Goal: Information Seeking & Learning: Get advice/opinions

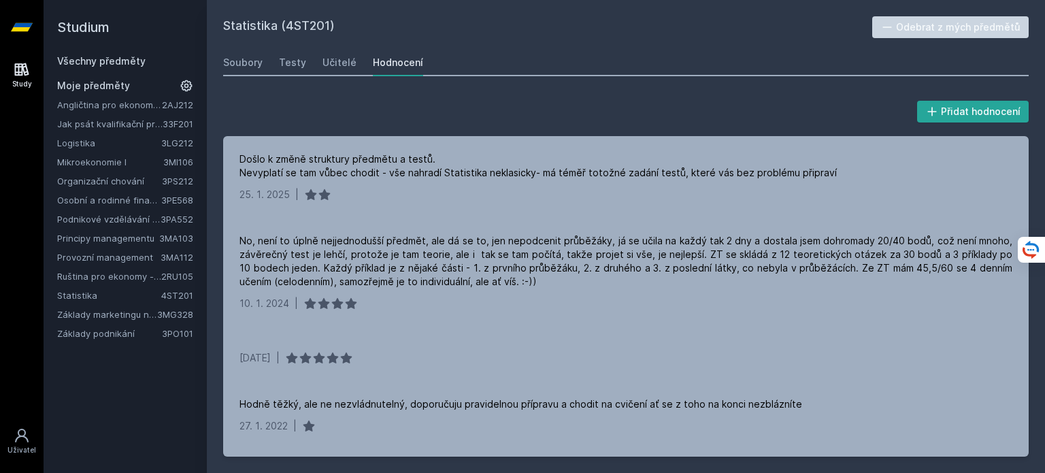
scroll to position [411, 0]
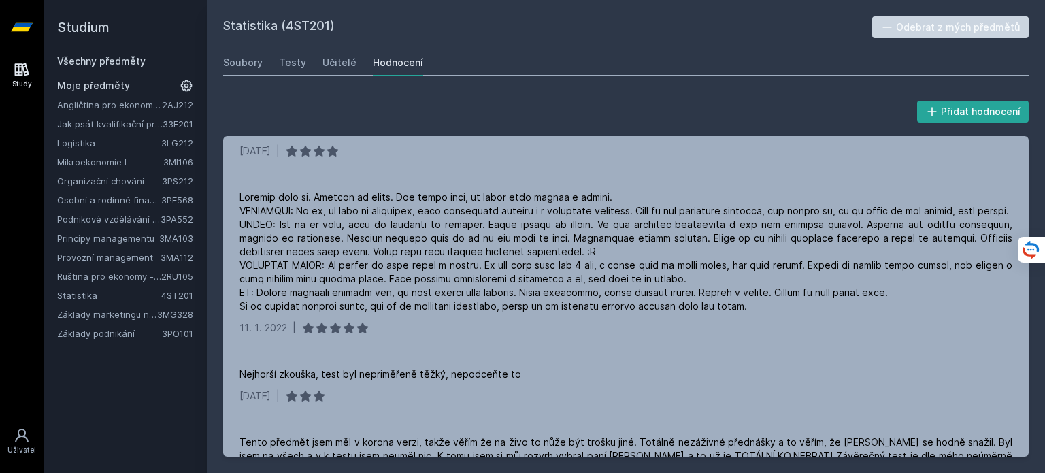
click at [131, 59] on link "Všechny předměty" at bounding box center [101, 61] width 88 height 12
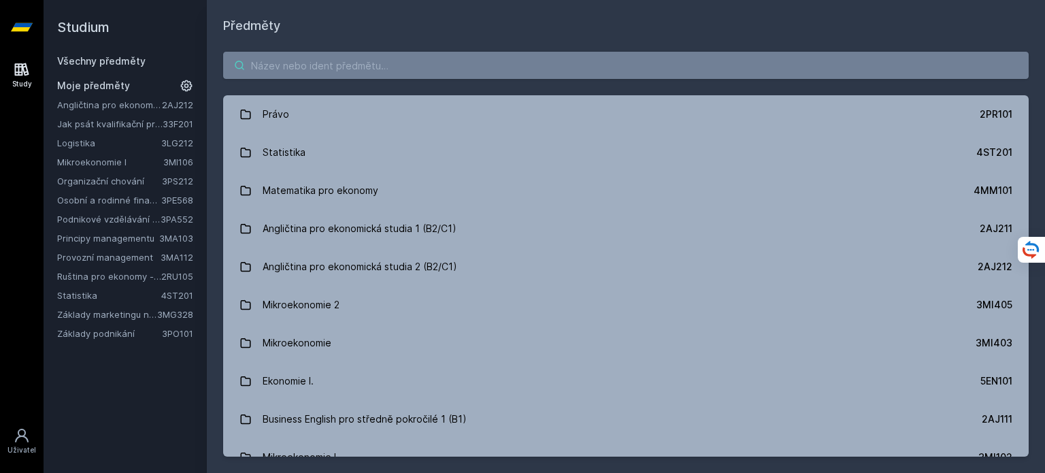
click at [328, 61] on input "search" at bounding box center [626, 65] width 806 height 27
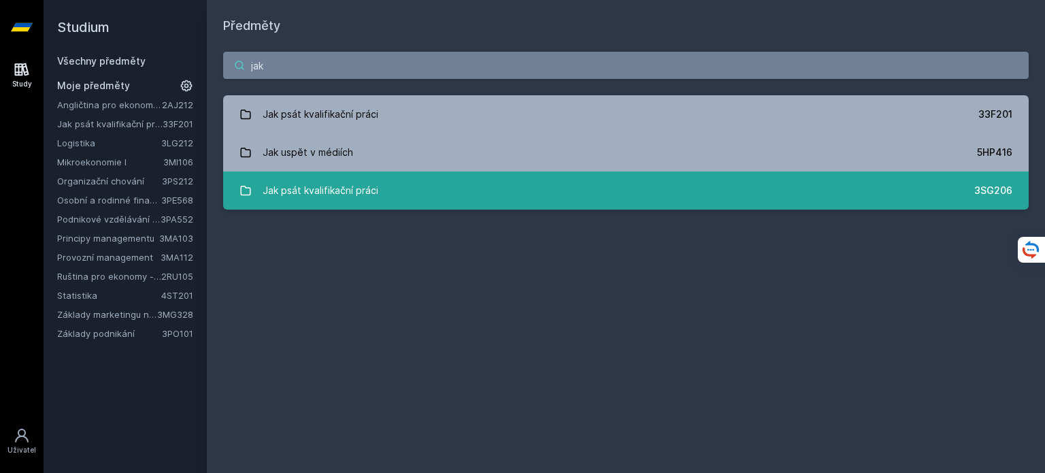
type input "jak"
click at [522, 200] on link "Jak psát kvalifikační práci 3SG206" at bounding box center [626, 190] width 806 height 38
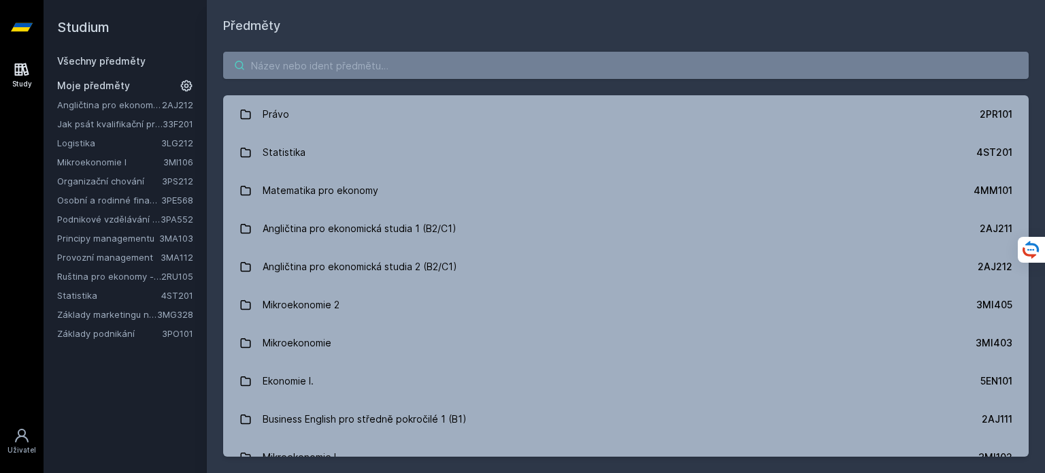
click at [404, 60] on input "search" at bounding box center [626, 65] width 806 height 27
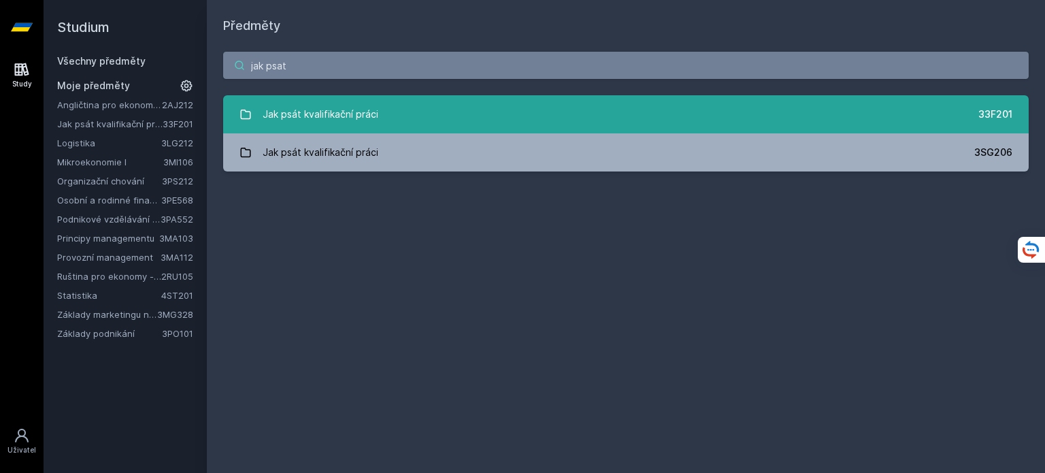
type input "jak psat"
click at [397, 107] on link "Jak psát kvalifikační práci 33F201" at bounding box center [626, 114] width 806 height 38
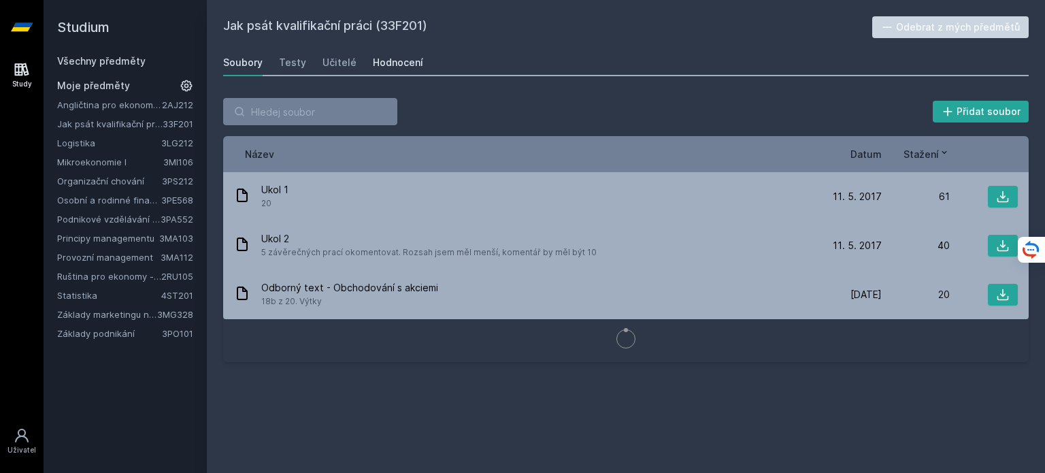
click at [387, 67] on div "Hodnocení" at bounding box center [398, 63] width 50 height 14
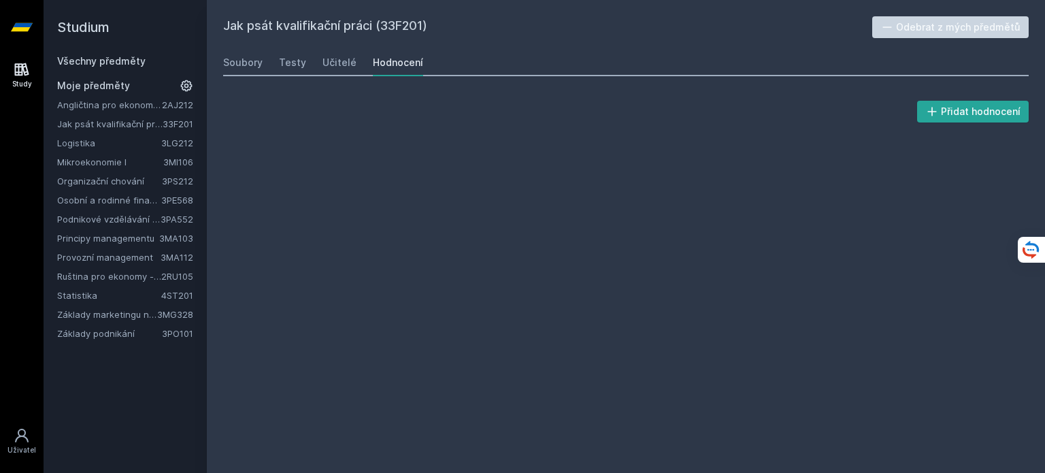
click at [387, 67] on div "Hodnocení" at bounding box center [398, 63] width 50 height 14
click at [232, 60] on div "Soubory" at bounding box center [242, 63] width 39 height 14
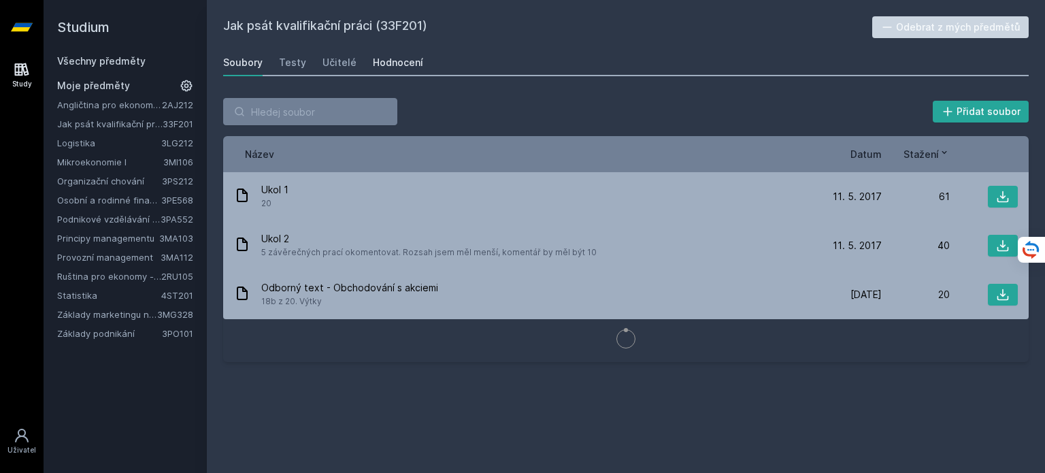
click at [399, 61] on div "Hodnocení" at bounding box center [398, 63] width 50 height 14
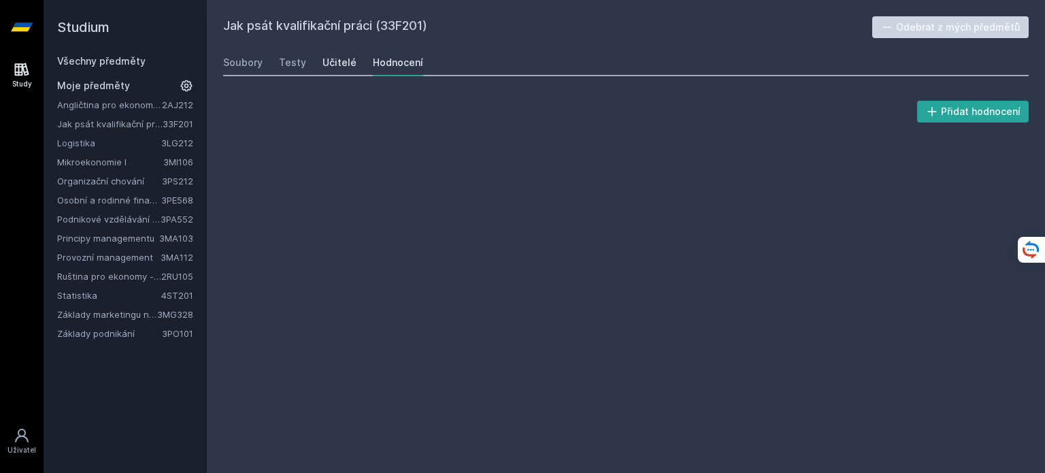
click at [346, 56] on div "Učitelé" at bounding box center [340, 63] width 34 height 14
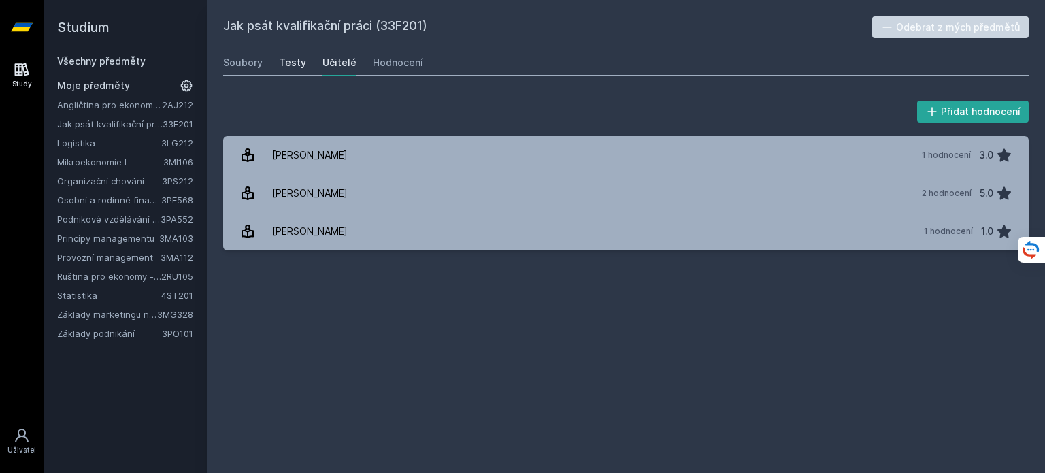
click at [298, 62] on div "Testy" at bounding box center [292, 63] width 27 height 14
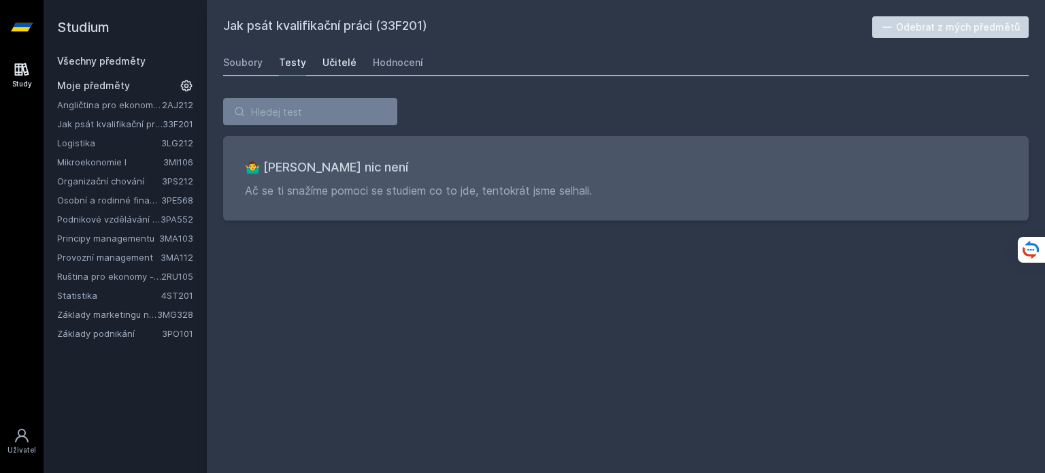
click at [348, 56] on div "Učitelé" at bounding box center [340, 63] width 34 height 14
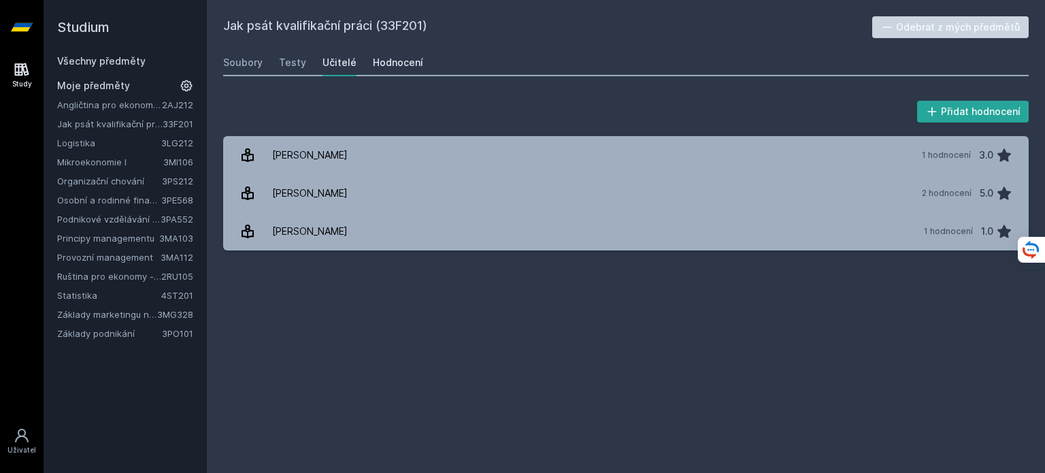
click at [384, 67] on div "Hodnocení" at bounding box center [398, 63] width 50 height 14
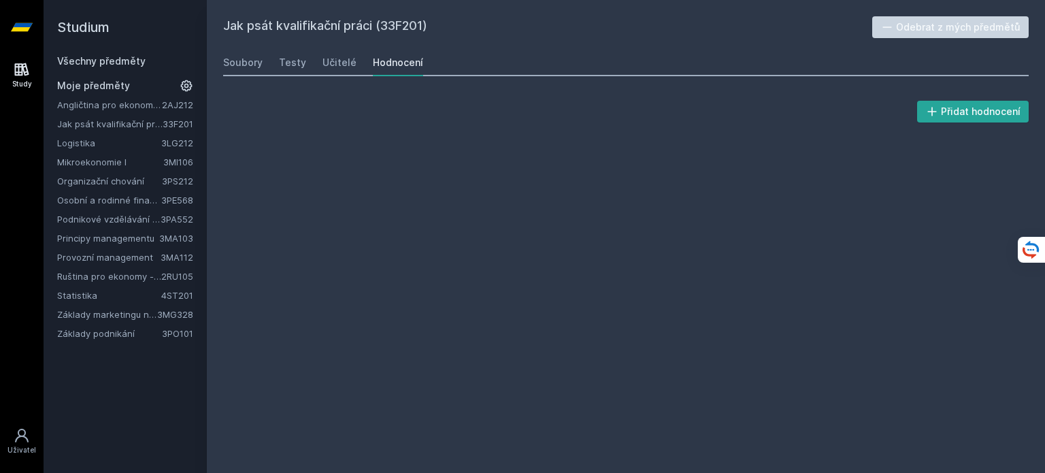
click at [89, 147] on link "Logistika" at bounding box center [109, 143] width 104 height 14
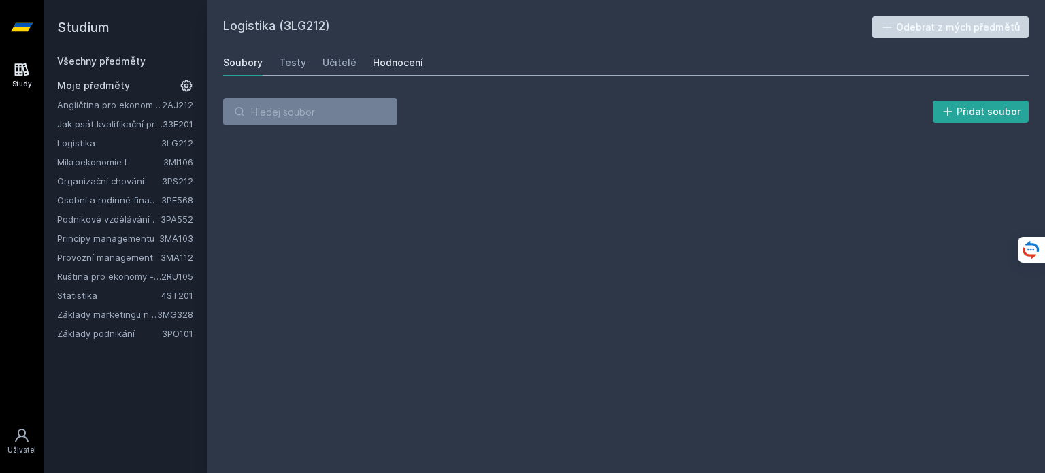
click at [397, 58] on div "Hodnocení" at bounding box center [398, 63] width 50 height 14
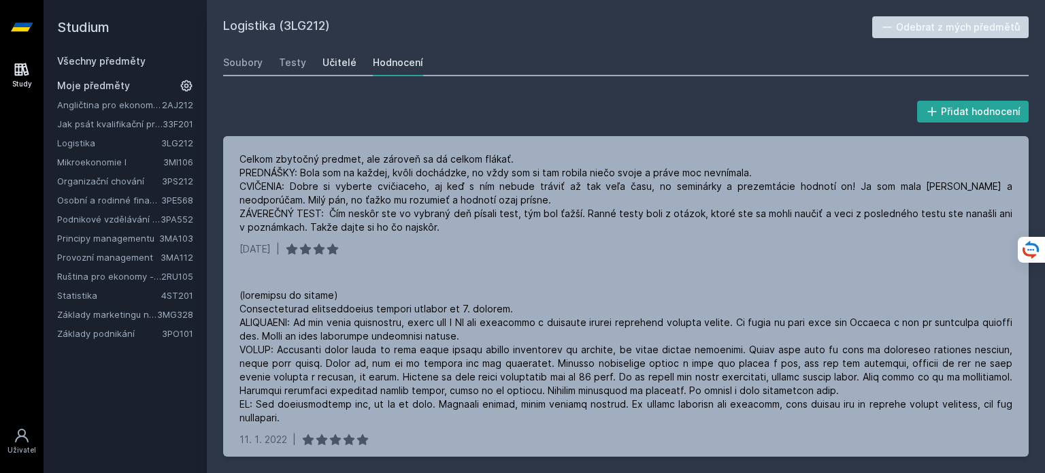
click at [336, 67] on div "Učitelé" at bounding box center [340, 63] width 34 height 14
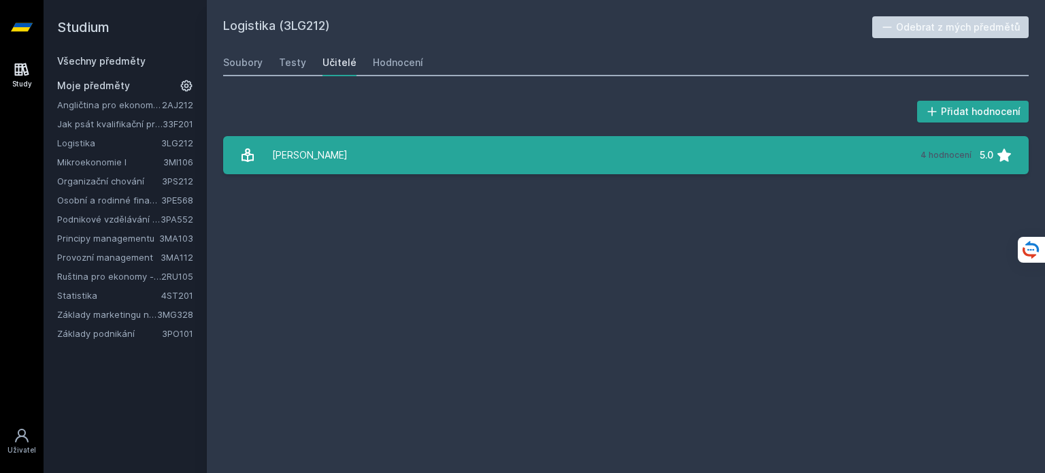
click at [384, 150] on link "[PERSON_NAME] 4 hodnocení 5.0" at bounding box center [626, 155] width 806 height 38
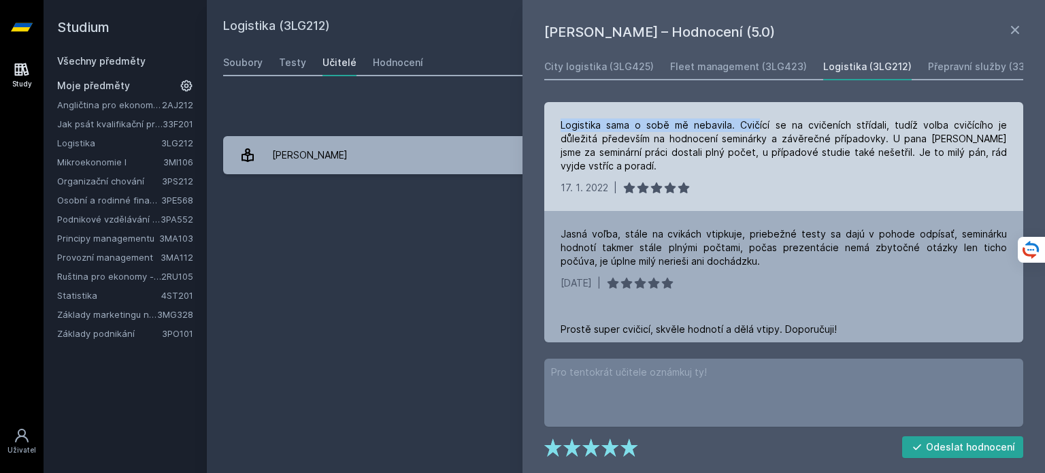
drag, startPoint x: 558, startPoint y: 119, endPoint x: 755, endPoint y: 123, distance: 197.4
click at [755, 123] on div "Logistika sama o sobě mě nebavila. Cvičící se na cvičeních střídali, tudíž volb…" at bounding box center [783, 156] width 479 height 109
click at [755, 123] on div "Logistika sama o sobě mě nebavila. Cvičící se na cvičeních střídali, tudíž volb…" at bounding box center [784, 145] width 446 height 54
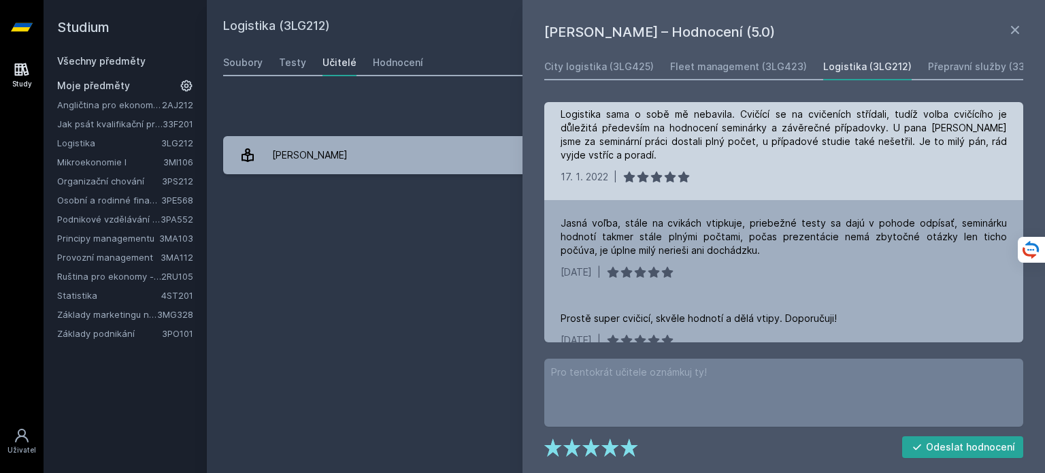
scroll to position [11, 0]
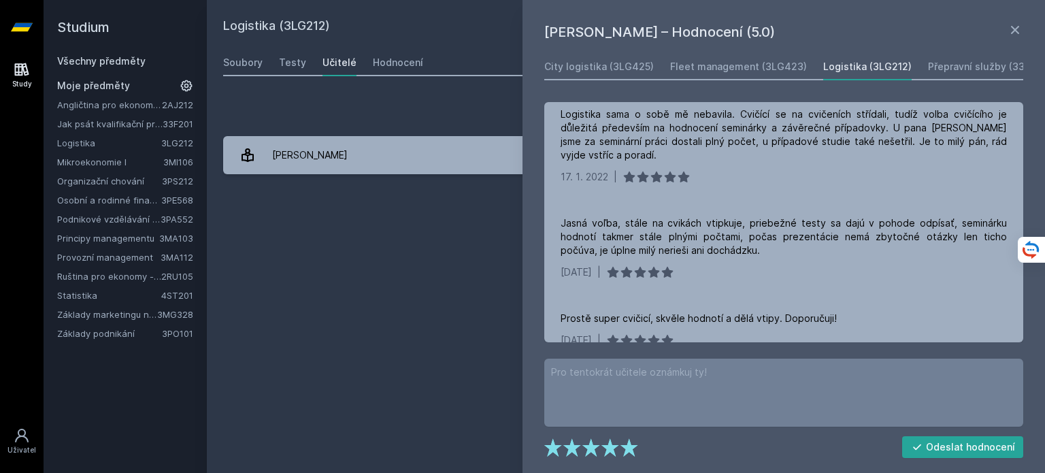
click at [94, 57] on link "Všechny předměty" at bounding box center [101, 61] width 88 height 12
